Goal: Communication & Community: Participate in discussion

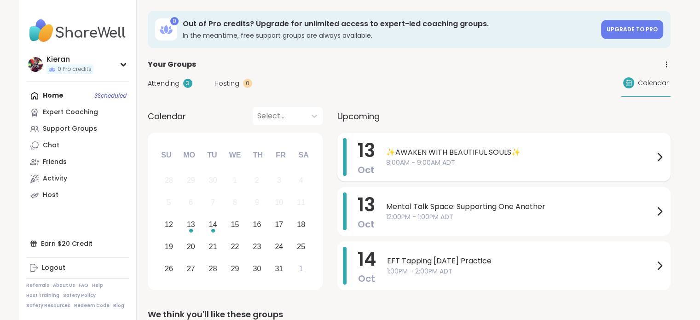
click at [429, 152] on span "✨AWAKEN WITH BEAUTIFUL SOULS✨" at bounding box center [520, 152] width 268 height 11
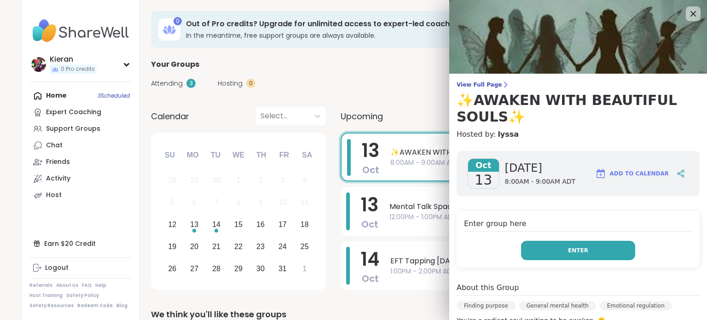
click at [521, 250] on button "Enter" at bounding box center [578, 250] width 114 height 19
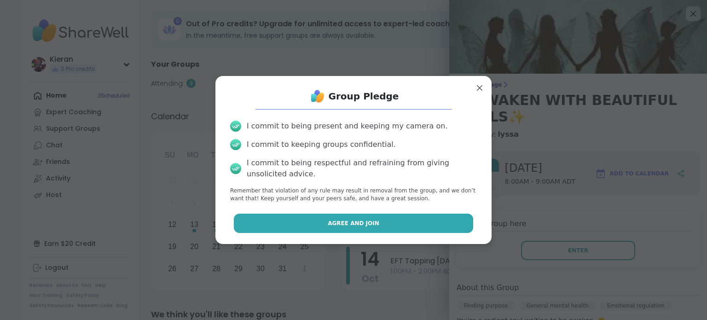
click at [414, 222] on button "Agree and Join" at bounding box center [354, 223] width 240 height 19
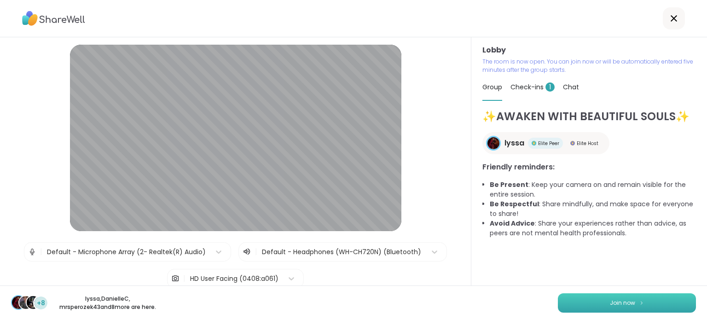
click at [584, 300] on button "Join now" at bounding box center [627, 302] width 138 height 19
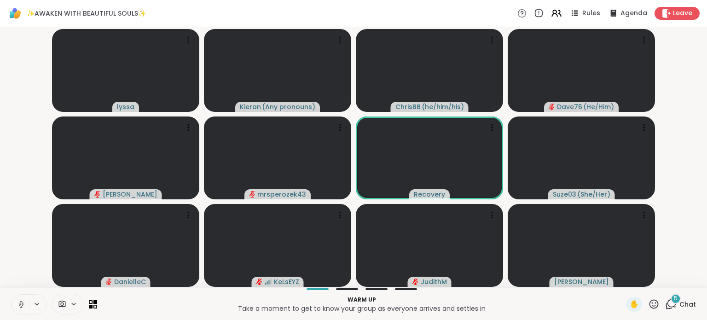
click at [20, 303] on icon at bounding box center [21, 304] width 8 height 8
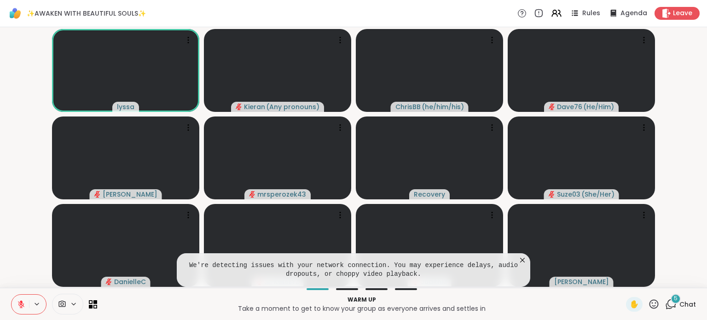
click at [683, 305] on span "Chat" at bounding box center [688, 304] width 17 height 9
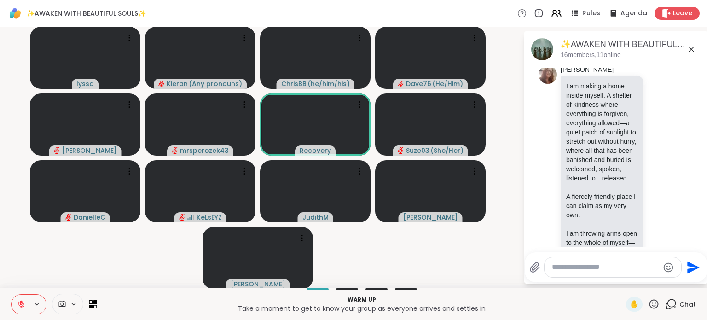
scroll to position [808, 0]
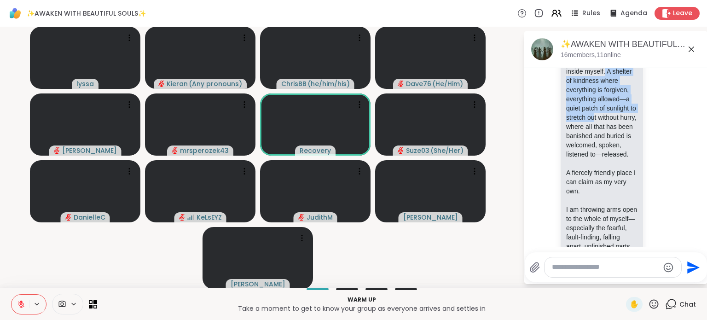
drag, startPoint x: 596, startPoint y: 91, endPoint x: 586, endPoint y: 140, distance: 49.9
click at [586, 140] on p "I am making a home inside myself. A shelter of kindness where everything is for…" at bounding box center [601, 108] width 71 height 101
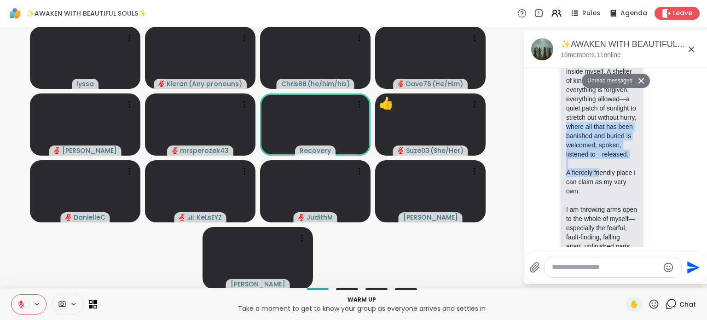
drag, startPoint x: 576, startPoint y: 154, endPoint x: 595, endPoint y: 209, distance: 57.5
click at [595, 209] on div "I am making a home inside myself. A shelter of kindness where everything is for…" at bounding box center [601, 297] width 71 height 479
click at [566, 196] on p "A fiercely friendly place I can claim as my very own." at bounding box center [601, 182] width 71 height 28
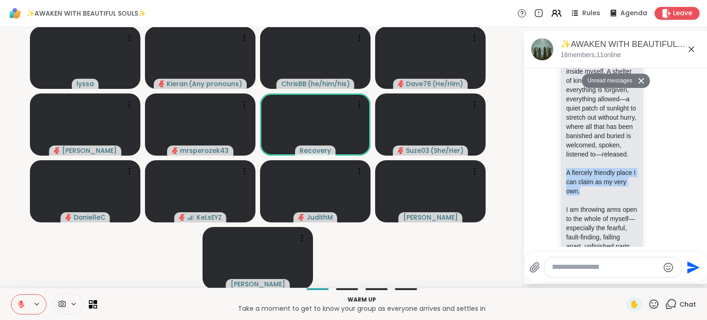
drag, startPoint x: 558, startPoint y: 210, endPoint x: 607, endPoint y: 225, distance: 51.3
click at [607, 196] on p "A fiercely friendly place I can claim as my very own." at bounding box center [601, 182] width 71 height 28
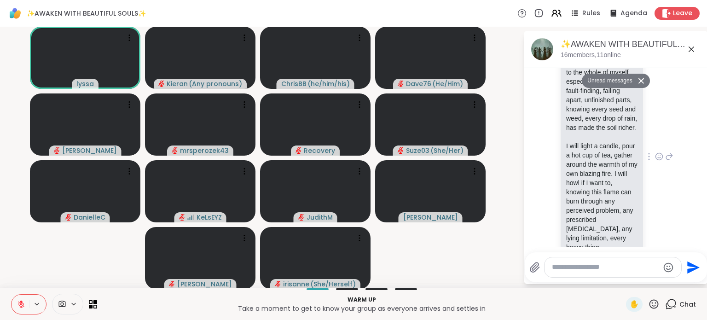
scroll to position [955, 0]
drag, startPoint x: 559, startPoint y: 97, endPoint x: 584, endPoint y: 128, distance: 40.3
click at [584, 128] on p "I am throwing arms open to the whole of myself—especially the fearful, fault-fi…" at bounding box center [601, 95] width 71 height 74
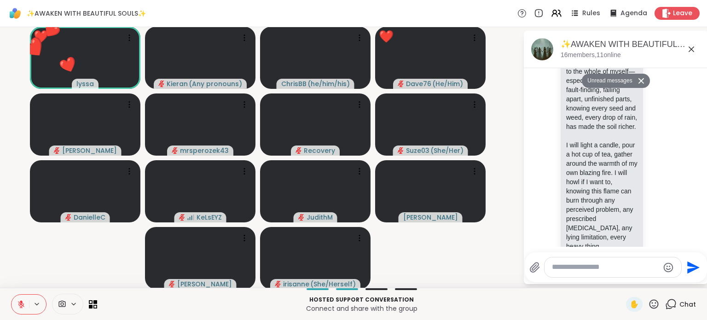
click at [650, 307] on icon at bounding box center [654, 303] width 9 height 9
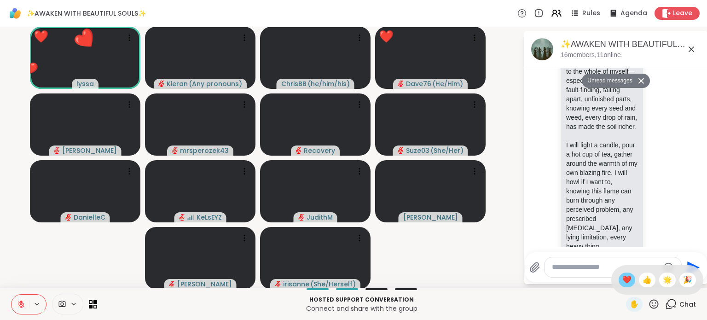
click at [623, 274] on span "❤️" at bounding box center [627, 279] width 9 height 11
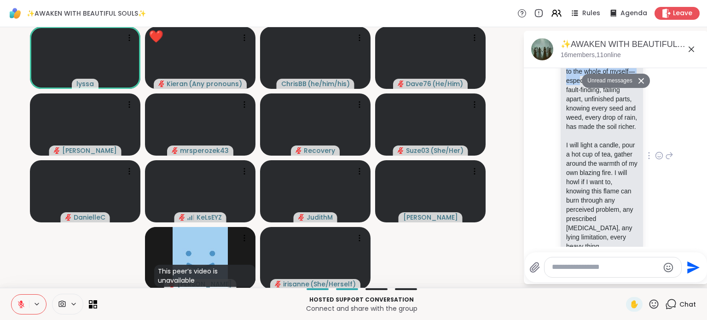
drag, startPoint x: 559, startPoint y: 99, endPoint x: 596, endPoint y: 118, distance: 42.0
click at [596, 118] on p "I am throwing arms open to the whole of myself—especially the fearful, fault-fi…" at bounding box center [601, 95] width 71 height 74
click at [581, 118] on p "I am throwing arms open to the whole of myself—especially the fearful, fault-fi…" at bounding box center [601, 95] width 71 height 74
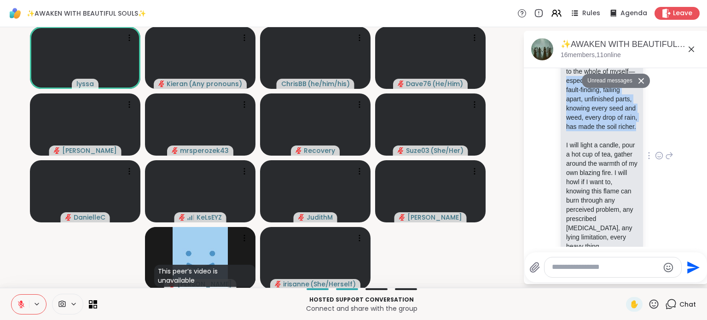
drag, startPoint x: 582, startPoint y: 118, endPoint x: 589, endPoint y: 185, distance: 67.6
click at [589, 131] on p "I am throwing arms open to the whole of myself—especially the fearful, fault-fi…" at bounding box center [601, 95] width 71 height 74
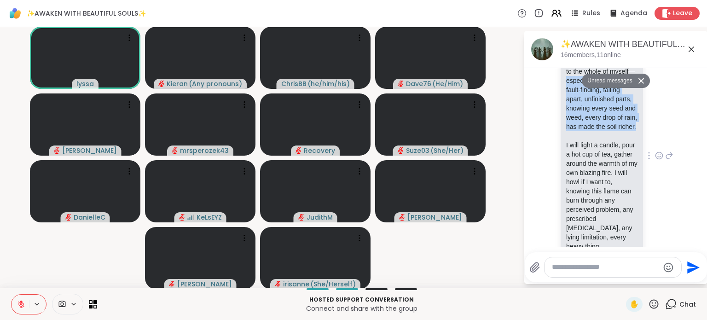
click at [589, 131] on p "I am throwing arms open to the whole of myself—especially the fearful, fault-fi…" at bounding box center [601, 95] width 71 height 74
drag, startPoint x: 580, startPoint y: 175, endPoint x: 600, endPoint y: 181, distance: 20.4
click at [600, 131] on p "I am throwing arms open to the whole of myself—especially the fearful, fault-fi…" at bounding box center [601, 95] width 71 height 74
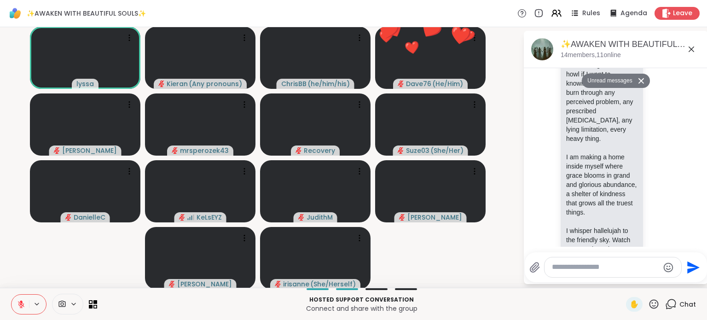
scroll to position [1063, 0]
drag, startPoint x: 562, startPoint y: 93, endPoint x: 609, endPoint y: 108, distance: 49.1
click at [609, 108] on p "I will light a candle, pour a hot cup of tea, gather around the warmth of my ow…" at bounding box center [601, 88] width 71 height 111
click at [605, 123] on p "I will light a candle, pour a hot cup of tea, gather around the warmth of my ow…" at bounding box center [601, 88] width 71 height 111
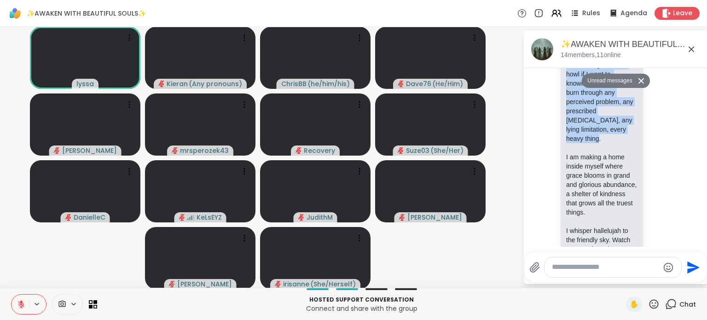
drag, startPoint x: 587, startPoint y: 123, endPoint x: 606, endPoint y: 206, distance: 84.7
click at [606, 143] on p "I will light a candle, pour a hot cup of tea, gather around the warmth of my ow…" at bounding box center [601, 88] width 71 height 111
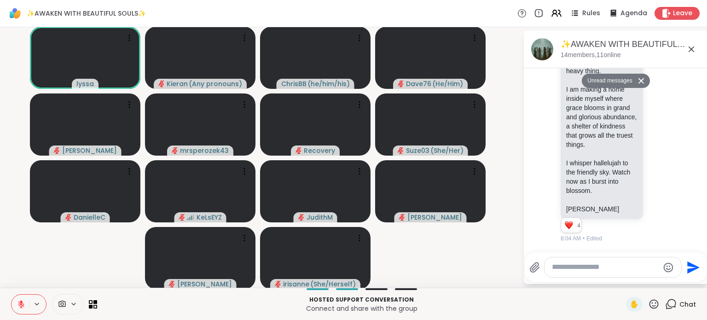
scroll to position [1184, 0]
drag, startPoint x: 558, startPoint y: 100, endPoint x: 608, endPoint y: 148, distance: 68.7
click at [608, 148] on p "I am making a home inside myself where grace blooms in grand and glorious abund…" at bounding box center [601, 117] width 71 height 64
drag, startPoint x: 594, startPoint y: 137, endPoint x: 580, endPoint y: 171, distance: 36.6
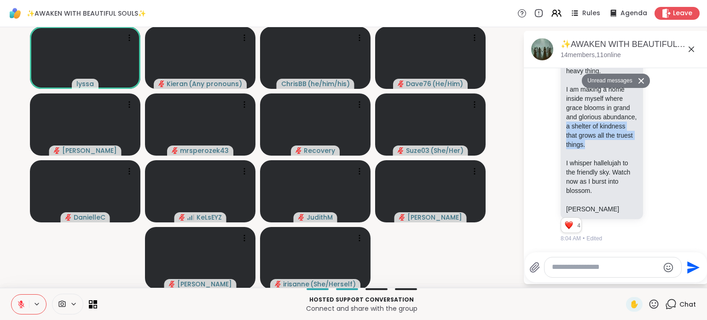
drag, startPoint x: 558, startPoint y: 180, endPoint x: 593, endPoint y: 185, distance: 35.4
click at [593, 185] on p "I whisper hallelujah to the friendly sky. Watch now as I burst into blossom." at bounding box center [601, 176] width 71 height 37
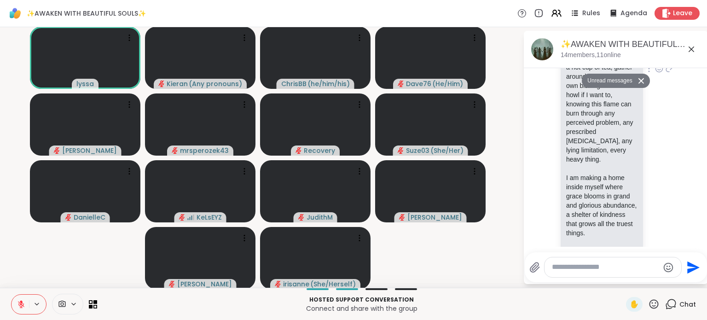
scroll to position [1021, 0]
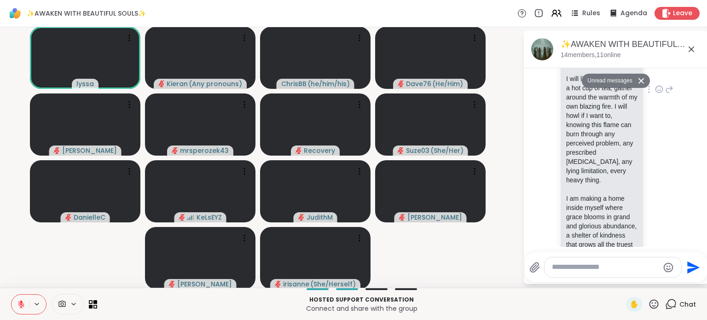
click at [655, 94] on icon at bounding box center [659, 89] width 8 height 9
click at [650, 84] on button "Select Reaction: Heart" at bounding box center [659, 74] width 18 height 18
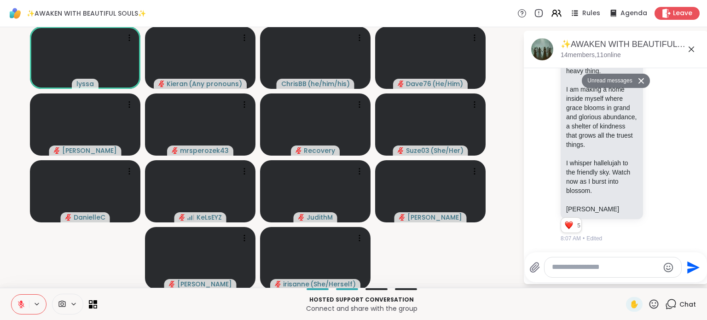
scroll to position [1203, 0]
click at [639, 80] on icon at bounding box center [642, 81] width 6 height 6
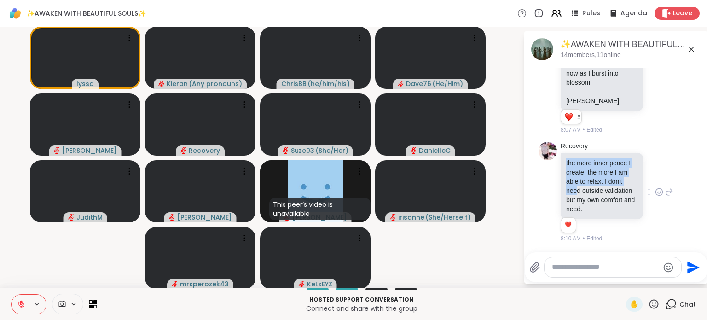
scroll to position [1298, 0]
drag, startPoint x: 557, startPoint y: 166, endPoint x: 584, endPoint y: 178, distance: 29.5
click at [584, 178] on div "the more inner peace I create, the more I am able to relax. I don't need outsid…" at bounding box center [602, 186] width 82 height 66
click at [584, 178] on p "the more inner peace I create, the more I am able to relax. I don't need outsid…" at bounding box center [601, 185] width 71 height 55
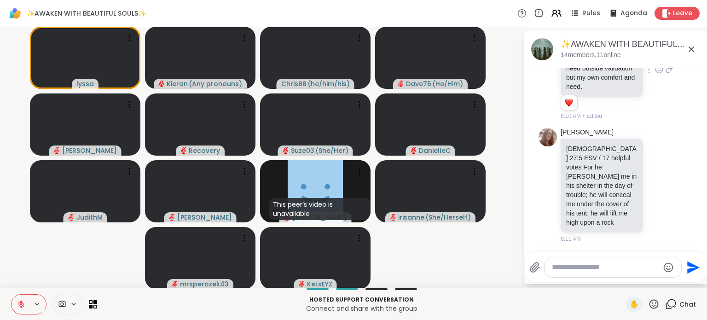
scroll to position [1434, 0]
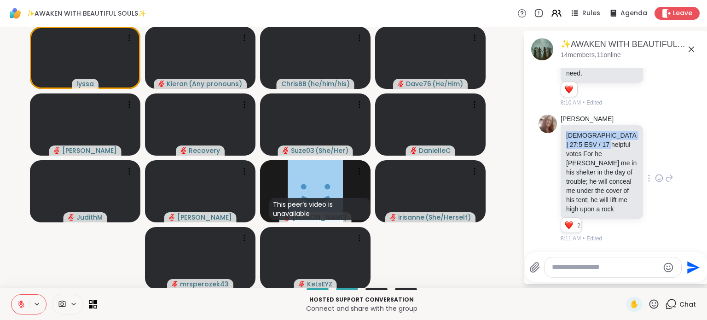
drag, startPoint x: 558, startPoint y: 136, endPoint x: 595, endPoint y: 147, distance: 38.0
click at [595, 147] on div "[DEMOGRAPHIC_DATA] 27:5 ESV / 17 helpful votes For he [PERSON_NAME] me in his s…" at bounding box center [602, 172] width 82 height 94
click at [598, 147] on p "[DEMOGRAPHIC_DATA] 27:5 ESV / 17 helpful votes For he [PERSON_NAME] me in his s…" at bounding box center [601, 172] width 71 height 83
drag, startPoint x: 598, startPoint y: 147, endPoint x: 596, endPoint y: 165, distance: 18.5
click at [596, 165] on p "[DEMOGRAPHIC_DATA] 27:5 ESV / 17 helpful votes For he [PERSON_NAME] me in his s…" at bounding box center [601, 172] width 71 height 83
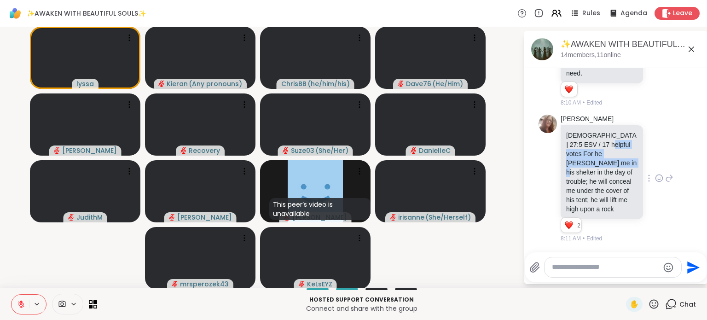
click at [596, 165] on p "[DEMOGRAPHIC_DATA] 27:5 ESV / 17 helpful votes For he [PERSON_NAME] me in his s…" at bounding box center [601, 172] width 71 height 83
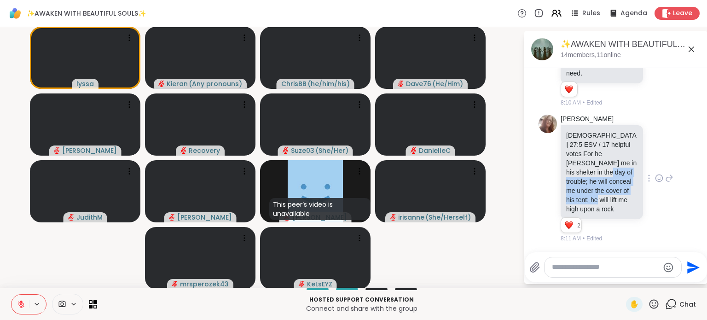
drag, startPoint x: 584, startPoint y: 175, endPoint x: 601, endPoint y: 197, distance: 27.9
click at [601, 197] on p "[DEMOGRAPHIC_DATA] 27:5 ESV / 17 helpful votes For he [PERSON_NAME] me in his s…" at bounding box center [601, 172] width 71 height 83
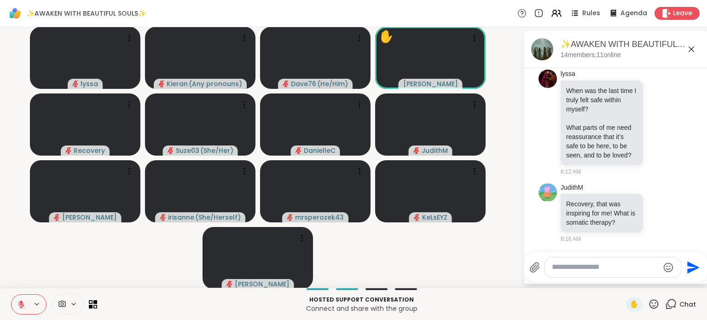
scroll to position [1827, 0]
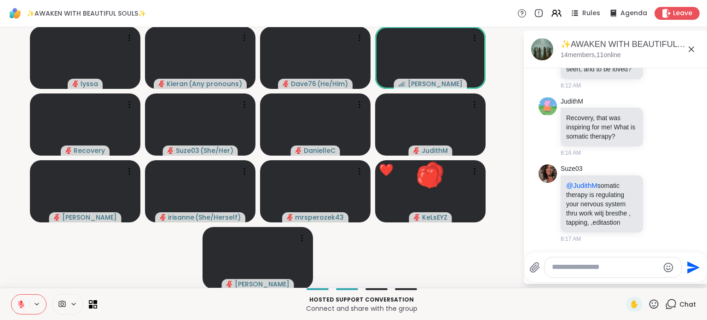
click at [648, 303] on icon at bounding box center [654, 304] width 12 height 12
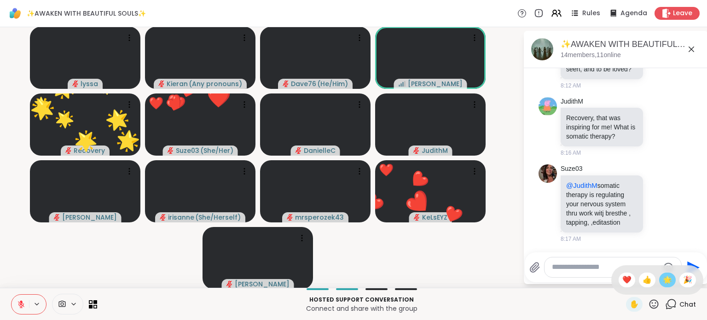
click at [662, 286] on div "🌟" at bounding box center [667, 280] width 17 height 15
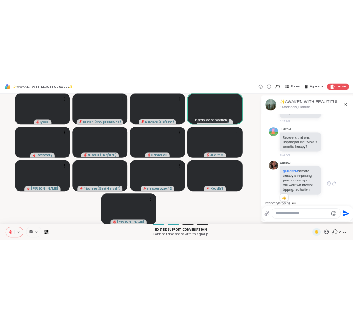
scroll to position [1711, 0]
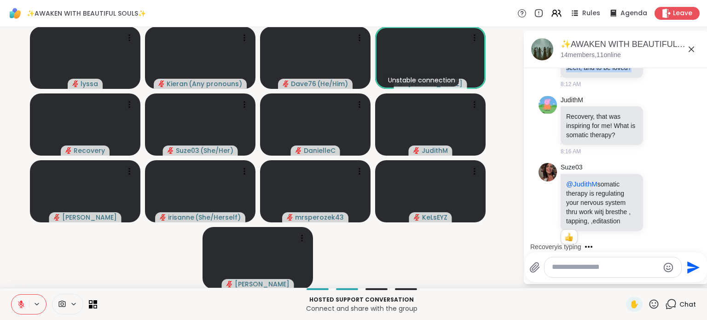
drag, startPoint x: 560, startPoint y: 93, endPoint x: 596, endPoint y: 169, distance: 83.6
click at [596, 72] on div "When was the last time I truly felt safe within myself? What parts of me need r…" at bounding box center [601, 36] width 71 height 74
copy div "When was the last time I truly felt safe within myself? What parts of me need r…"
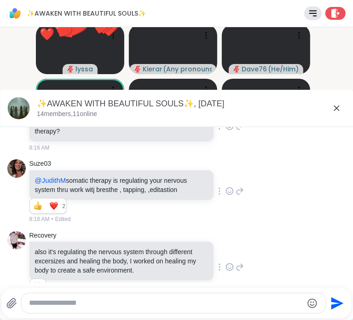
scroll to position [1410, 0]
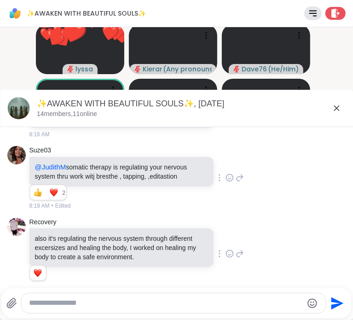
click at [153, 303] on textarea "Type your message" at bounding box center [166, 303] width 274 height 10
click at [102, 304] on textarea "Type your message" at bounding box center [166, 303] width 274 height 10
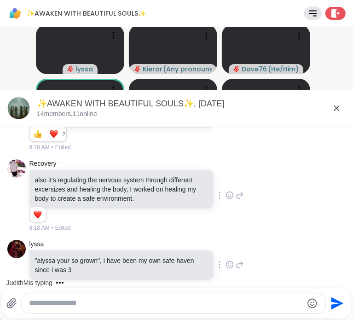
scroll to position [1517, 0]
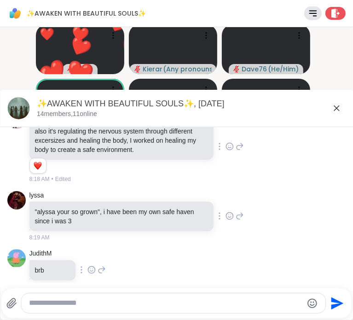
click at [331, 113] on icon at bounding box center [336, 108] width 11 height 11
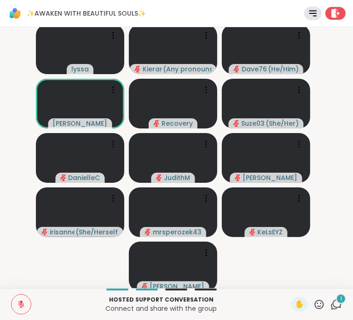
click at [331, 307] on icon at bounding box center [337, 305] width 12 height 12
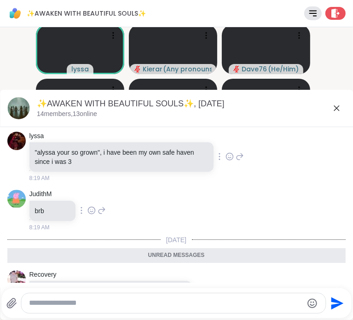
scroll to position [1597, 0]
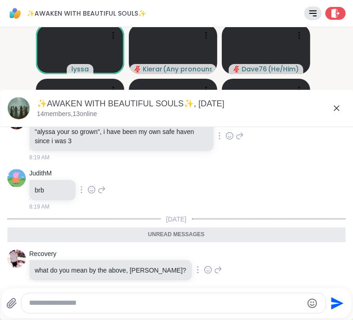
click at [331, 110] on icon at bounding box center [336, 108] width 11 height 11
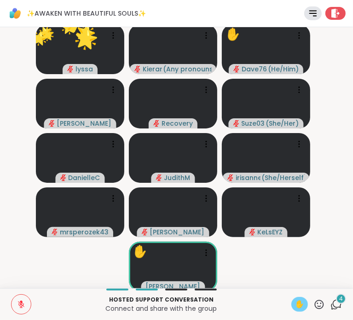
click at [292, 311] on div "✋" at bounding box center [300, 304] width 17 height 15
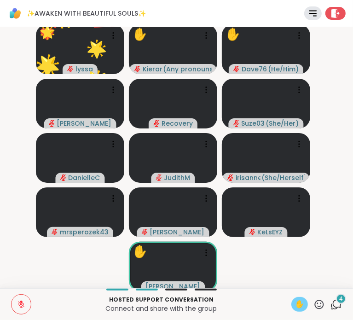
click at [337, 302] on div "4" at bounding box center [341, 299] width 10 height 10
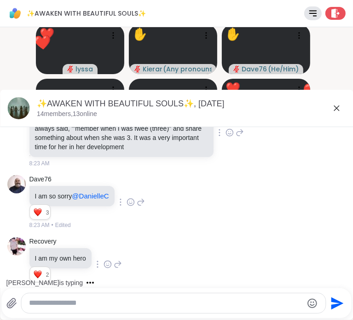
scroll to position [1830, 0]
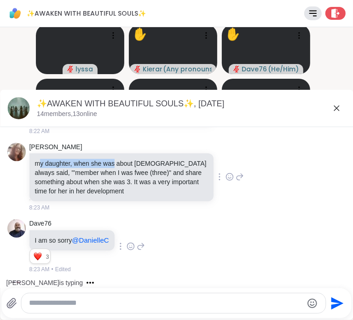
drag, startPoint x: 49, startPoint y: 150, endPoint x: 122, endPoint y: 153, distance: 73.7
click at [122, 159] on p "my daughter, when she was about [DEMOGRAPHIC_DATA] always said, "'member when I…" at bounding box center [121, 177] width 173 height 37
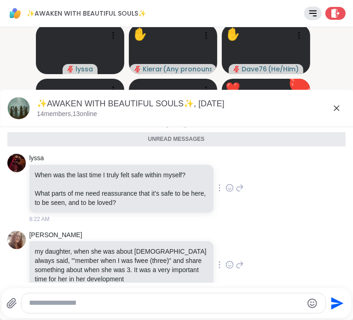
scroll to position [1874, 0]
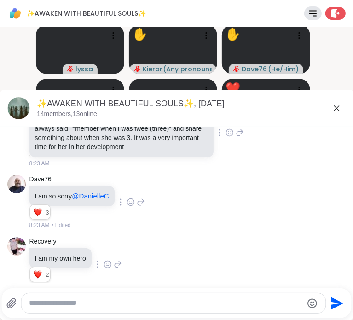
click at [331, 110] on icon at bounding box center [336, 108] width 11 height 11
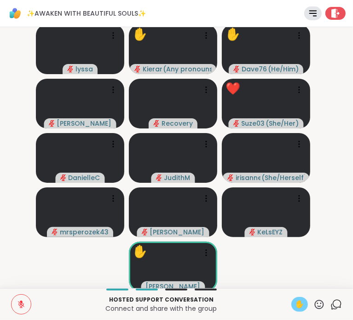
click at [315, 304] on icon at bounding box center [320, 305] width 12 height 12
click at [260, 248] on video-player-container "lyssa 🌟 🌟 🌟 🌟 🌟 🌟 🌟 🌟 🌟 🌟 🌟 🌟 ✋ [PERSON_NAME] ( Any pronouns ) ✋ ❤️ Dave76 ( He…" at bounding box center [177, 158] width 342 height 254
click at [331, 305] on icon at bounding box center [337, 305] width 12 height 12
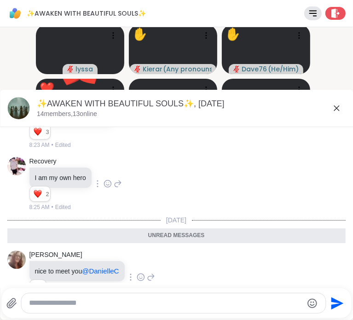
scroll to position [1936, 0]
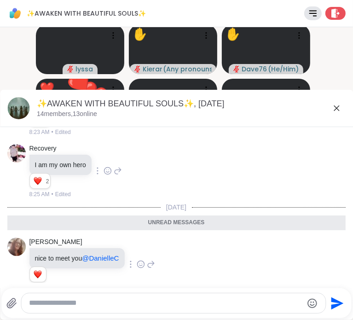
click at [334, 106] on icon at bounding box center [337, 108] width 6 height 6
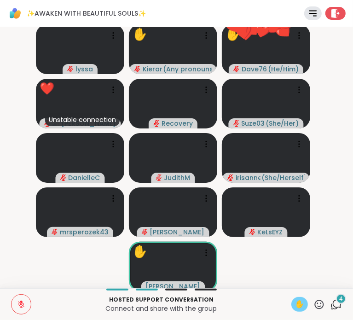
click at [331, 306] on icon at bounding box center [337, 305] width 12 height 12
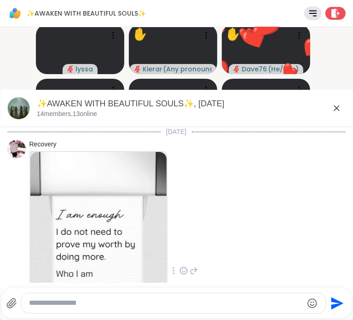
scroll to position [2158, 0]
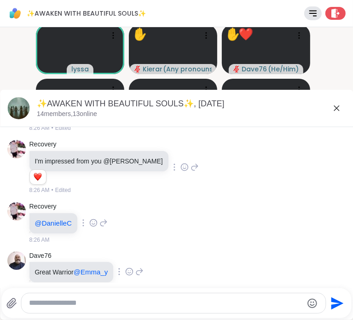
click at [334, 107] on icon at bounding box center [337, 108] width 6 height 6
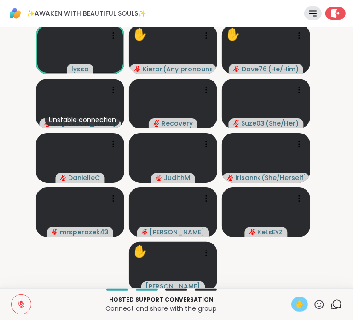
click at [315, 304] on icon at bounding box center [319, 304] width 9 height 9
click at [292, 251] on video-player-container "lyssa ✋ [PERSON_NAME] ( Any pronouns ) ✋ Dave76 ( He/Him ) Unstable connection …" at bounding box center [177, 158] width 342 height 254
click at [314, 303] on icon at bounding box center [320, 305] width 12 height 12
click at [333, 307] on icon at bounding box center [337, 303] width 9 height 8
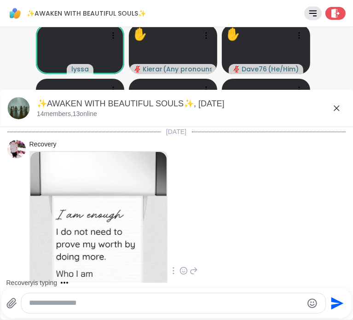
scroll to position [2127, 0]
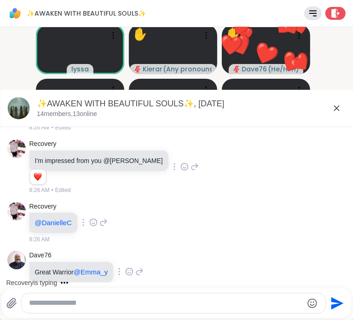
click at [79, 305] on textarea "Type your message" at bounding box center [166, 303] width 274 height 10
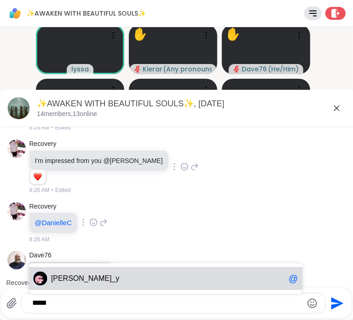
click at [87, 281] on span "[PERSON_NAME] _y" at bounding box center [168, 278] width 234 height 9
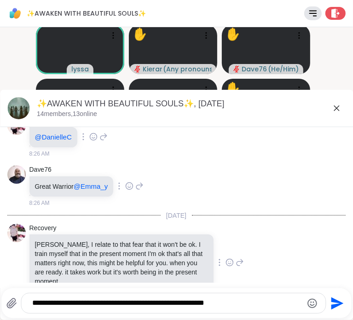
scroll to position [2226, 0]
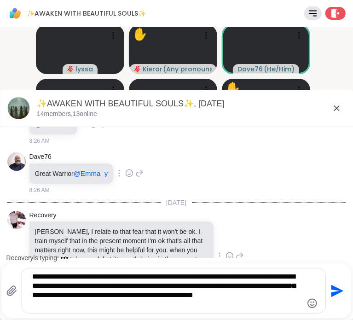
click at [144, 276] on textarea "**********" at bounding box center [165, 290] width 267 height 37
drag, startPoint x: 144, startPoint y: 276, endPoint x: 206, endPoint y: 279, distance: 62.2
click at [206, 279] on textarea "**********" at bounding box center [165, 290] width 267 height 37
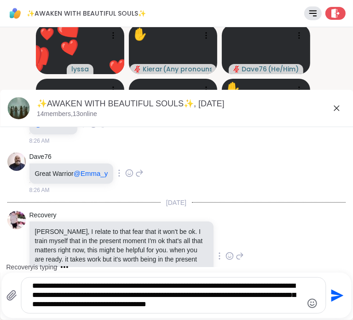
click at [171, 286] on textarea "**********" at bounding box center [165, 295] width 267 height 28
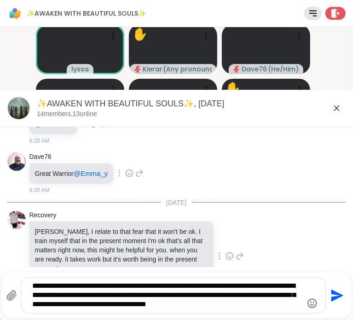
click at [190, 296] on textarea "**********" at bounding box center [165, 295] width 267 height 28
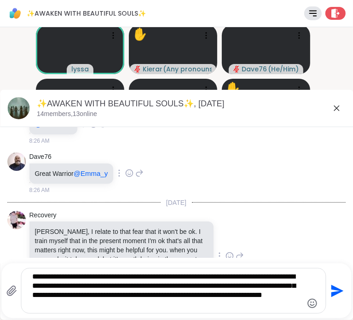
click at [234, 302] on textarea "**********" at bounding box center [165, 290] width 267 height 37
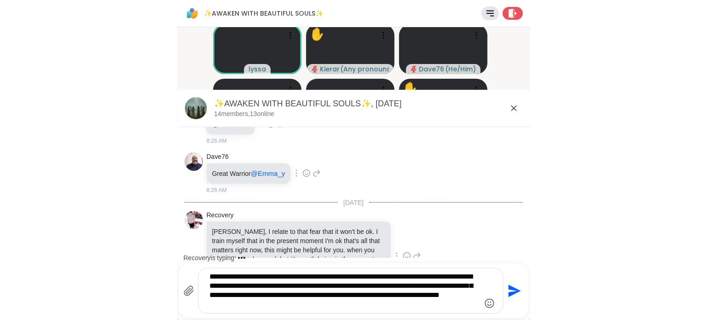
scroll to position [2309, 0]
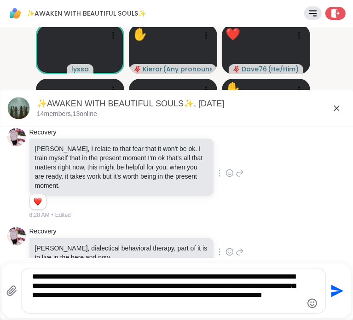
click at [177, 287] on textarea "**********" at bounding box center [165, 290] width 267 height 37
click at [141, 277] on textarea "**********" at bounding box center [165, 290] width 267 height 37
type textarea "**********"
drag, startPoint x: 141, startPoint y: 277, endPoint x: 13, endPoint y: 65, distance: 247.8
click at [13, 65] on video-player-container "lyssa ✋ [PERSON_NAME] ( Any pronouns ) Dave76 ( He/Him ) [PERSON_NAME] Recovery…" at bounding box center [177, 158] width 342 height 254
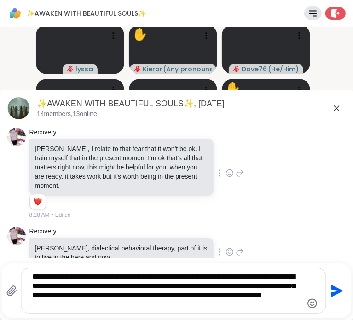
click at [331, 106] on icon at bounding box center [336, 108] width 11 height 11
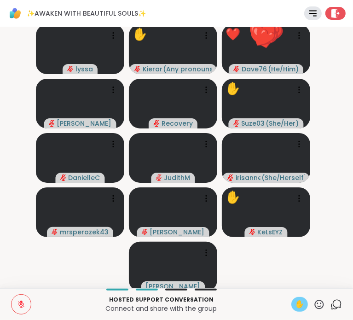
click at [20, 309] on icon at bounding box center [21, 304] width 8 height 8
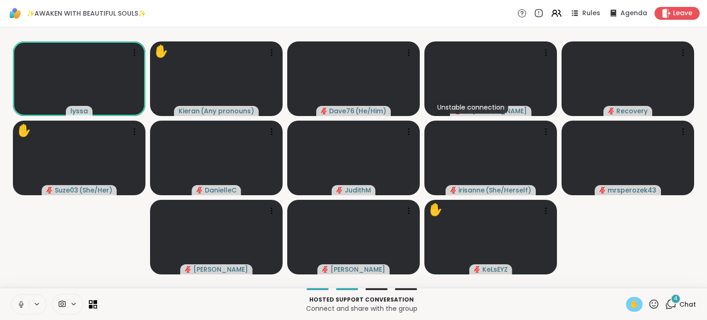
click at [630, 304] on span "✋" at bounding box center [634, 304] width 9 height 11
click at [650, 306] on icon at bounding box center [654, 303] width 9 height 9
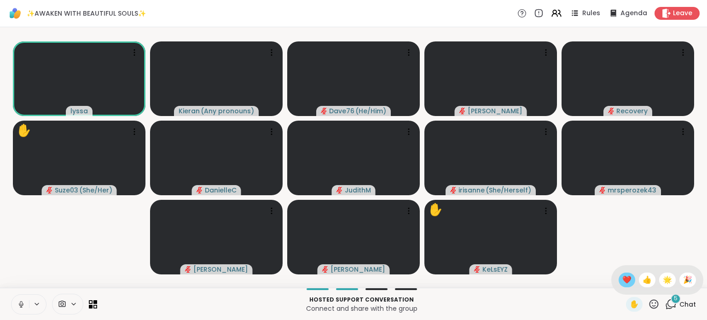
click at [623, 281] on span "❤️" at bounding box center [627, 279] width 9 height 11
click at [21, 305] on icon at bounding box center [21, 304] width 8 height 8
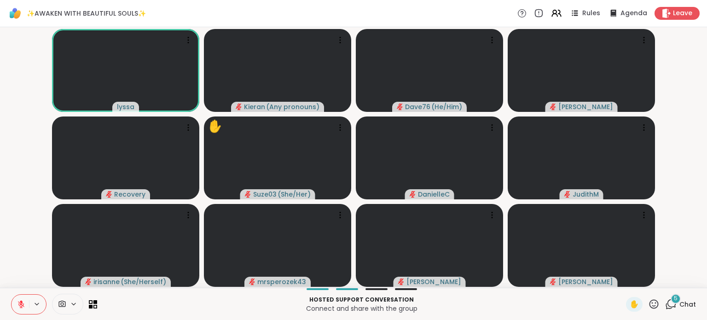
click at [671, 304] on div "5 Chat" at bounding box center [680, 304] width 31 height 15
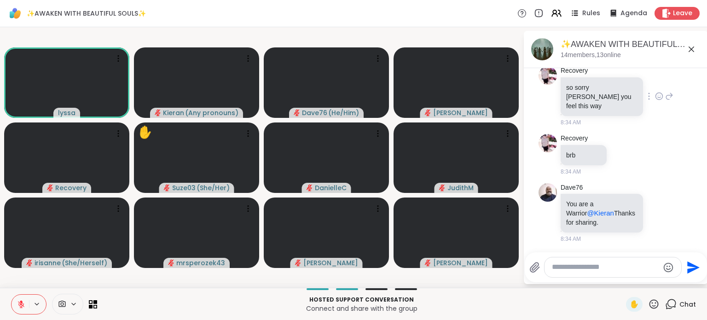
scroll to position [3432, 0]
click at [655, 15] on icon at bounding box center [659, 10] width 8 height 9
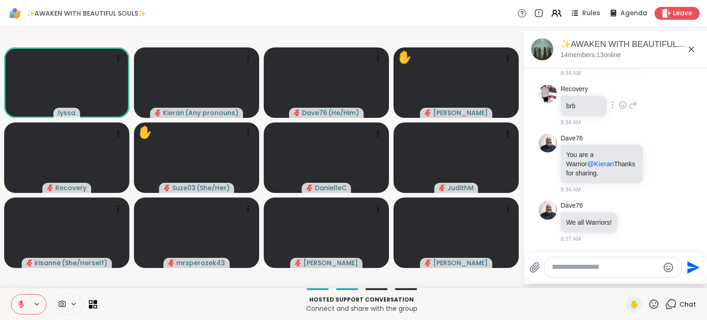
scroll to position [3607, 0]
click at [655, 163] on icon at bounding box center [659, 163] width 8 height 9
click at [655, 151] on div "Select Reaction: Heart" at bounding box center [659, 149] width 8 height 8
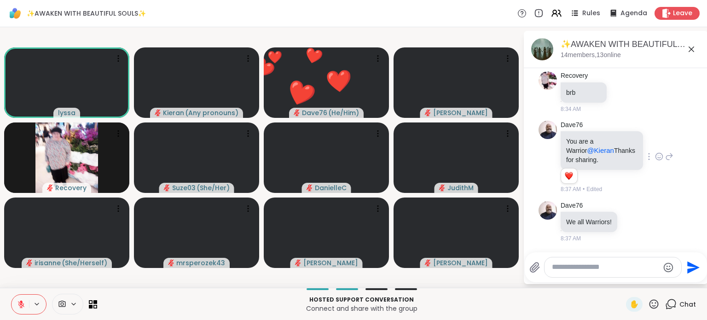
scroll to position [3620, 0]
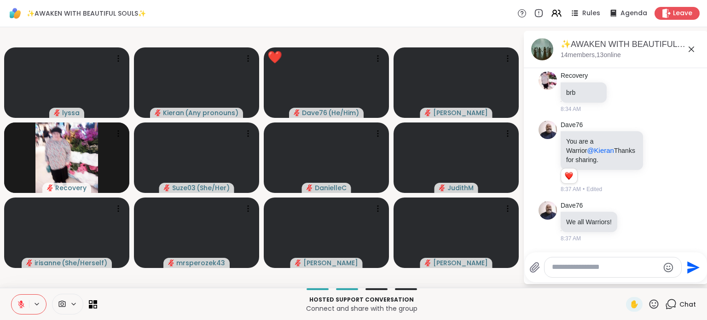
click at [597, 267] on textarea "Type your message" at bounding box center [605, 267] width 107 height 10
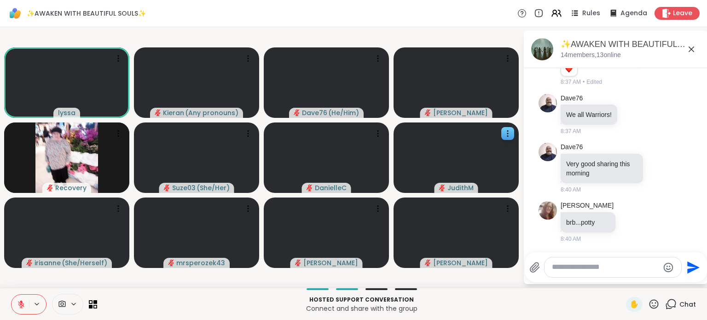
scroll to position [3727, 0]
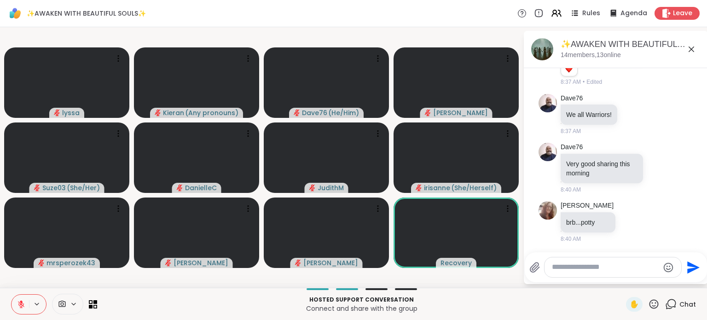
click at [648, 305] on icon at bounding box center [654, 304] width 12 height 12
click at [623, 280] on span "❤️" at bounding box center [627, 279] width 9 height 11
click at [648, 303] on icon at bounding box center [654, 304] width 12 height 12
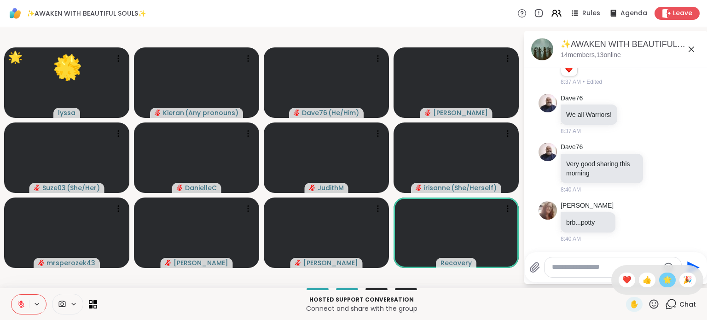
click at [663, 280] on span "🌟" at bounding box center [667, 279] width 9 height 11
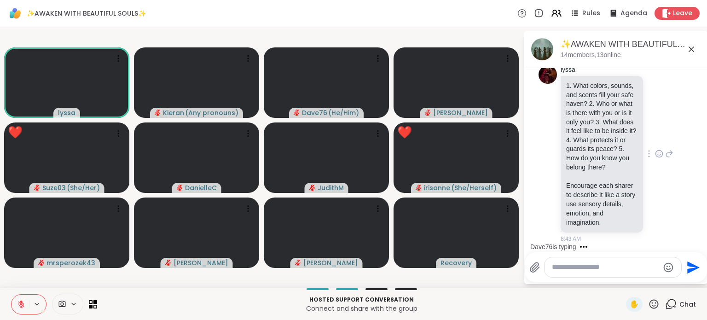
scroll to position [3922, 0]
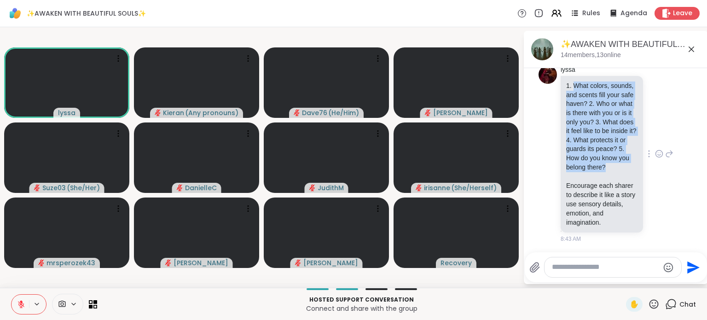
drag, startPoint x: 575, startPoint y: 77, endPoint x: 595, endPoint y: 177, distance: 102.0
click at [595, 172] on li "What colors, sounds, and scents fill your safe haven? 2. Who or what is there w…" at bounding box center [601, 127] width 71 height 90
copy li "What colors, sounds, and scents fill your safe haven? 2. Who or what is there w…"
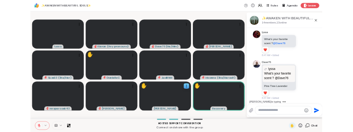
scroll to position [4274, 0]
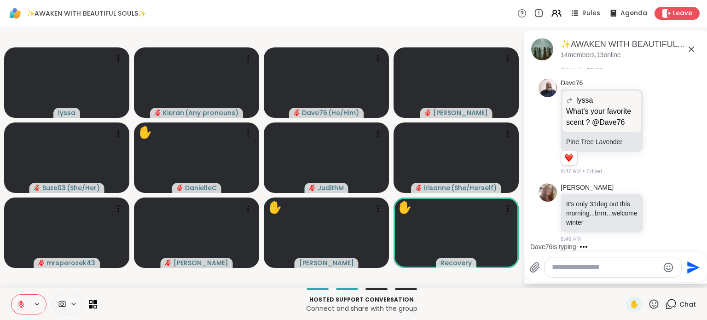
click at [486, 294] on div "Hosted support conversation Connect and share with the group" at bounding box center [362, 304] width 518 height 21
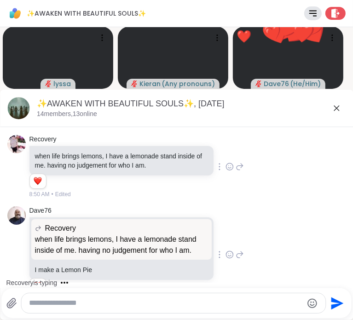
scroll to position [3495, 0]
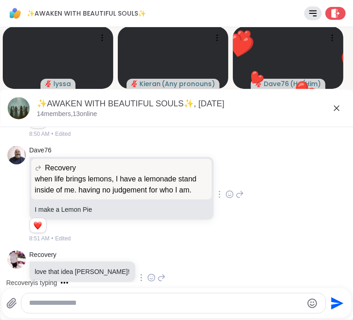
click at [334, 108] on icon at bounding box center [337, 108] width 6 height 6
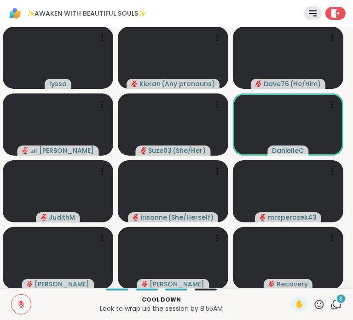
click at [331, 304] on icon at bounding box center [337, 305] width 12 height 12
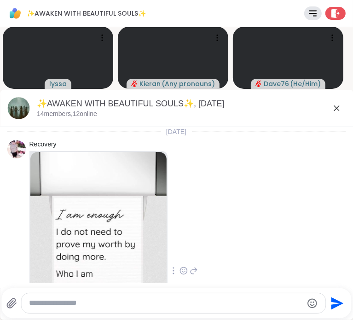
scroll to position [3692, 0]
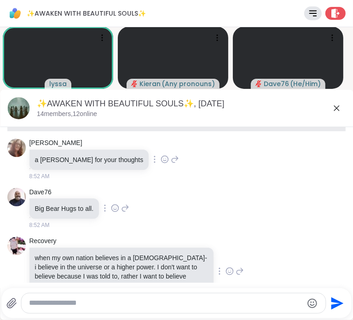
click at [334, 107] on icon at bounding box center [337, 108] width 6 height 6
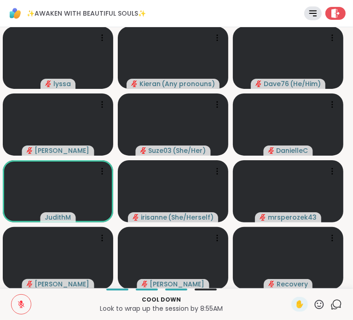
click at [334, 306] on icon at bounding box center [337, 305] width 12 height 12
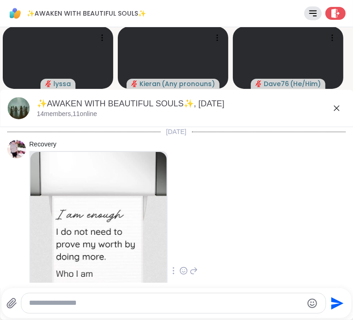
scroll to position [3660, 0]
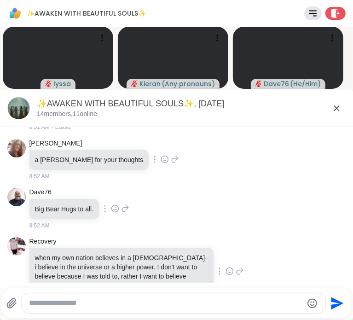
click at [46, 304] on textarea "Type your message" at bounding box center [166, 303] width 274 height 10
paste textarea "**********"
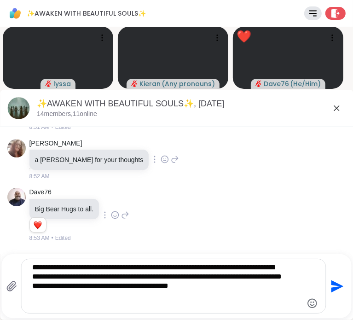
click at [32, 287] on textarea "**********" at bounding box center [165, 286] width 267 height 47
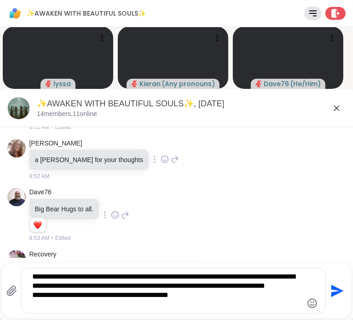
click at [32, 304] on textarea "**********" at bounding box center [165, 290] width 267 height 37
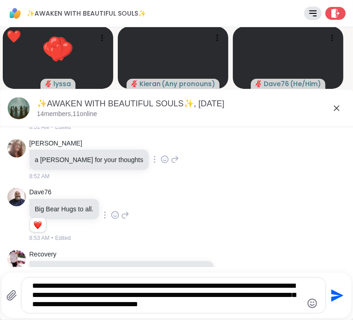
click at [251, 305] on textarea "**********" at bounding box center [165, 295] width 267 height 28
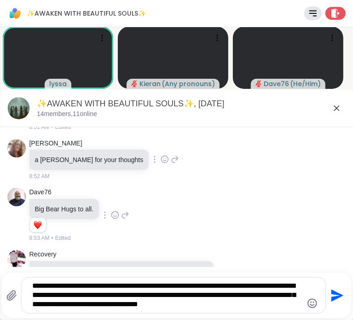
scroll to position [3689, 0]
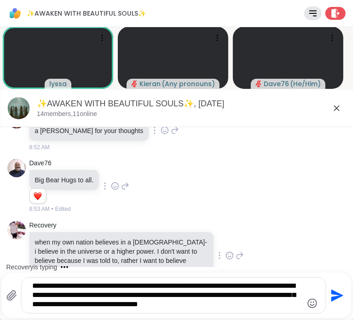
click at [257, 305] on textarea "**********" at bounding box center [165, 295] width 267 height 28
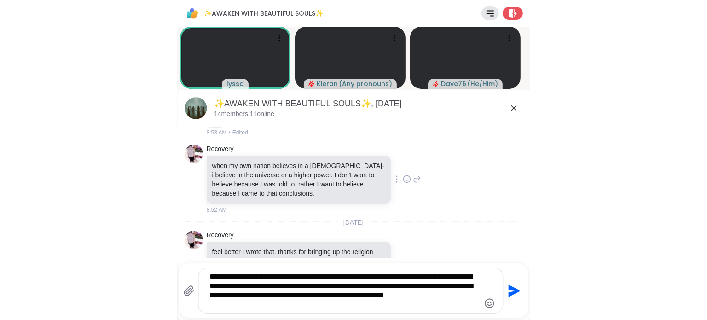
scroll to position [3779, 0]
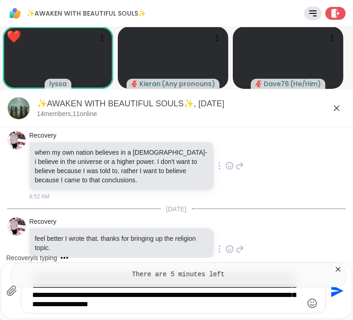
type textarea "**********"
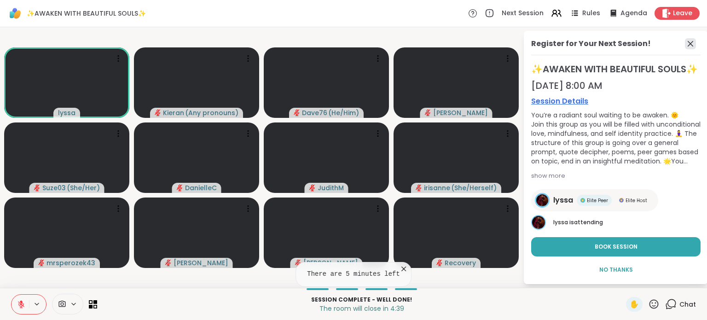
click at [685, 45] on icon at bounding box center [690, 43] width 11 height 11
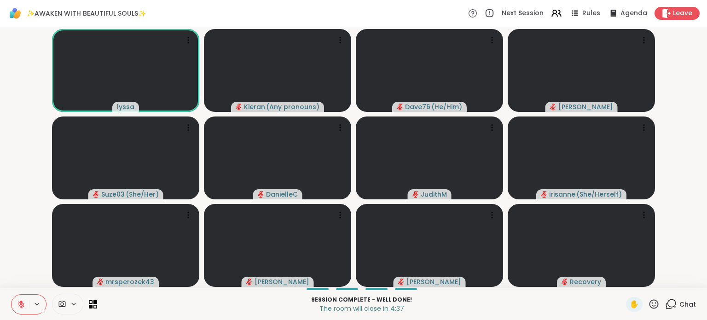
click at [668, 308] on icon at bounding box center [671, 304] width 12 height 12
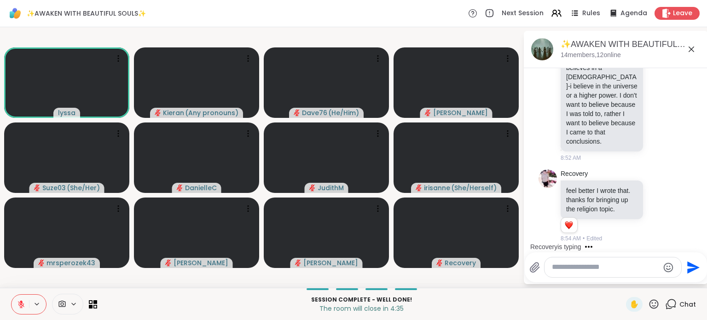
click at [618, 268] on textarea "Type your message" at bounding box center [605, 267] width 107 height 10
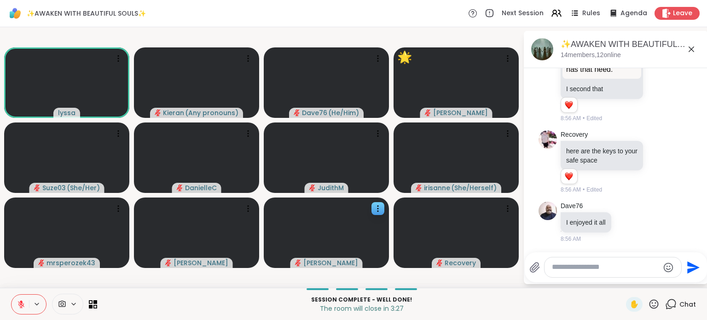
scroll to position [5419, 0]
click at [596, 267] on textarea "Type your message" at bounding box center [605, 267] width 107 height 10
paste textarea "**********"
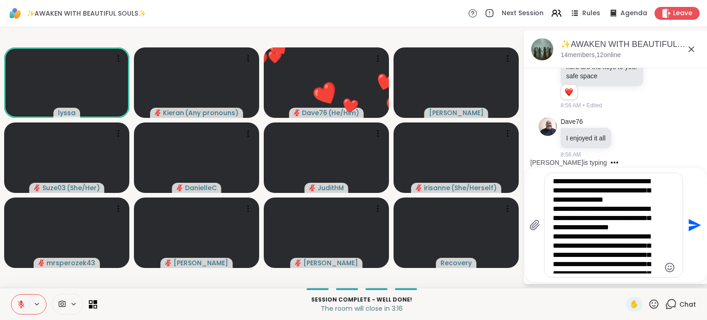
type textarea "**********"
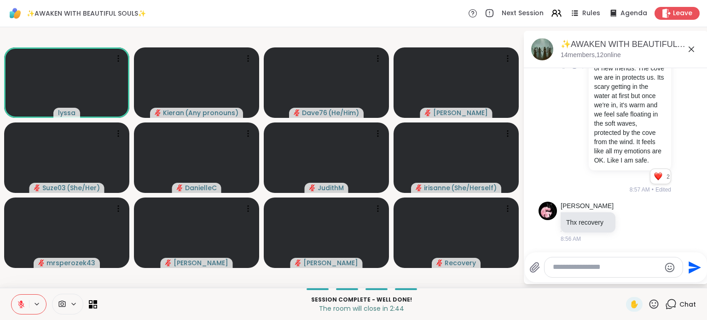
scroll to position [5749, 0]
click at [567, 270] on textarea "Type your message" at bounding box center [606, 267] width 107 height 10
click at [569, 270] on textarea "Type your message" at bounding box center [606, 267] width 107 height 10
click at [592, 270] on textarea "Type your message" at bounding box center [606, 267] width 107 height 10
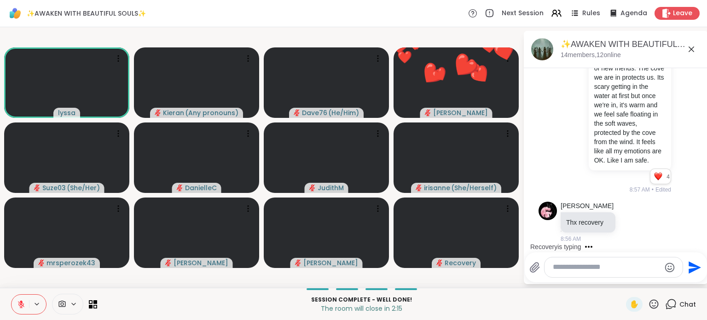
click at [602, 265] on textarea "Type your message" at bounding box center [606, 267] width 107 height 10
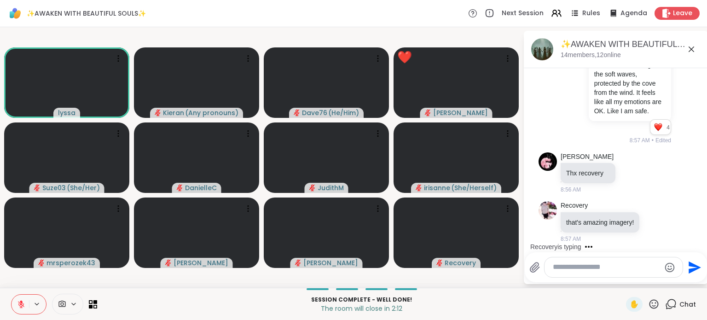
scroll to position [5809, 0]
click at [602, 268] on textarea "Type your message" at bounding box center [606, 267] width 107 height 10
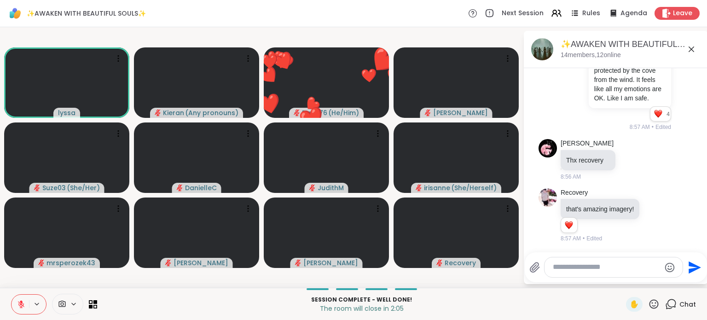
scroll to position [5835, 0]
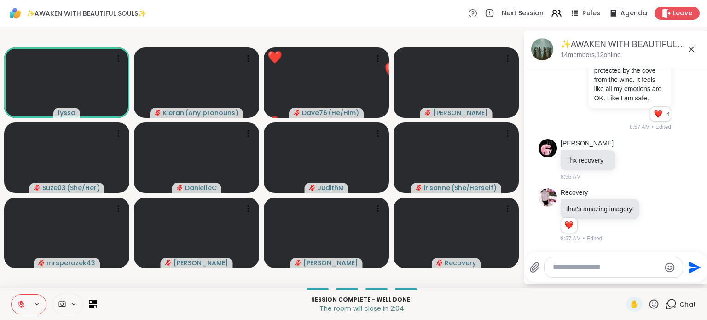
click at [650, 303] on icon at bounding box center [654, 303] width 9 height 9
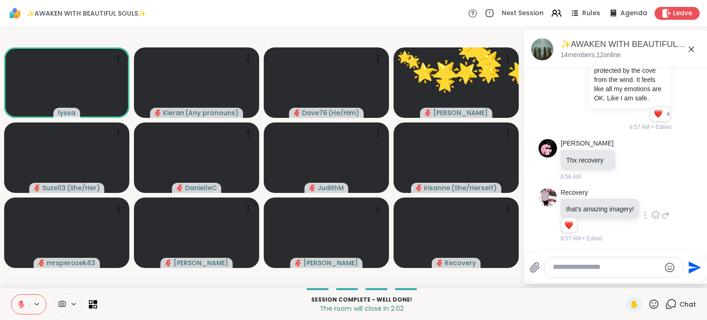
click at [652, 210] on icon at bounding box center [656, 214] width 8 height 9
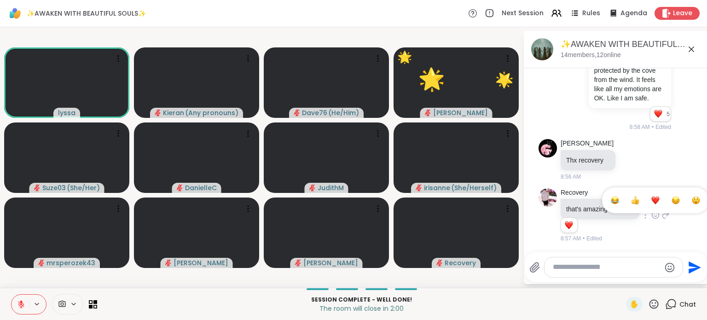
click at [652, 198] on div "Select Reaction: Heart" at bounding box center [656, 200] width 8 height 8
click at [596, 270] on textarea "Type your message" at bounding box center [606, 267] width 107 height 10
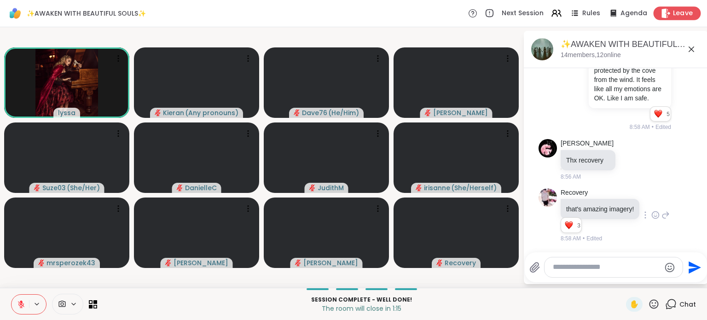
click at [673, 12] on span "Leave" at bounding box center [683, 14] width 20 height 10
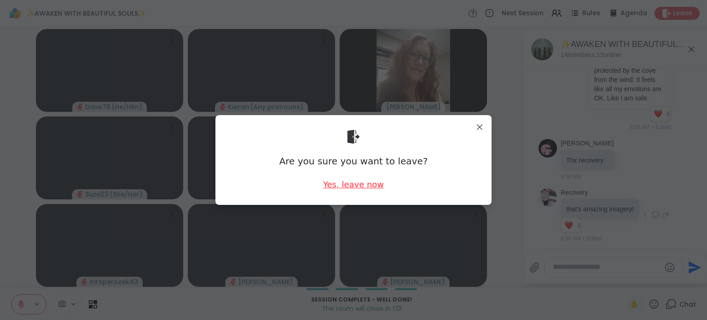
click at [367, 185] on div "Yes, leave now" at bounding box center [353, 185] width 61 height 12
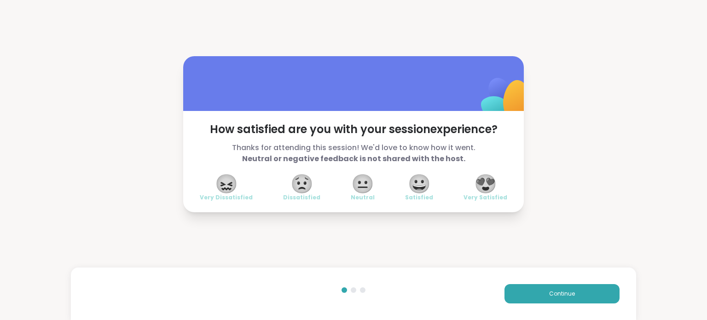
click at [485, 183] on span "😍" at bounding box center [485, 183] width 23 height 17
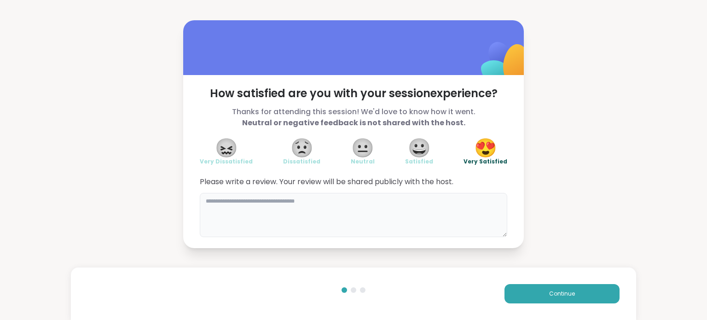
click at [408, 212] on textarea at bounding box center [354, 215] width 308 height 44
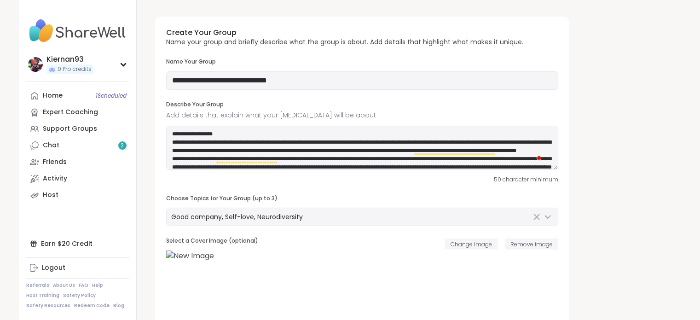
scroll to position [7, 0]
